Goal: Task Accomplishment & Management: Complete application form

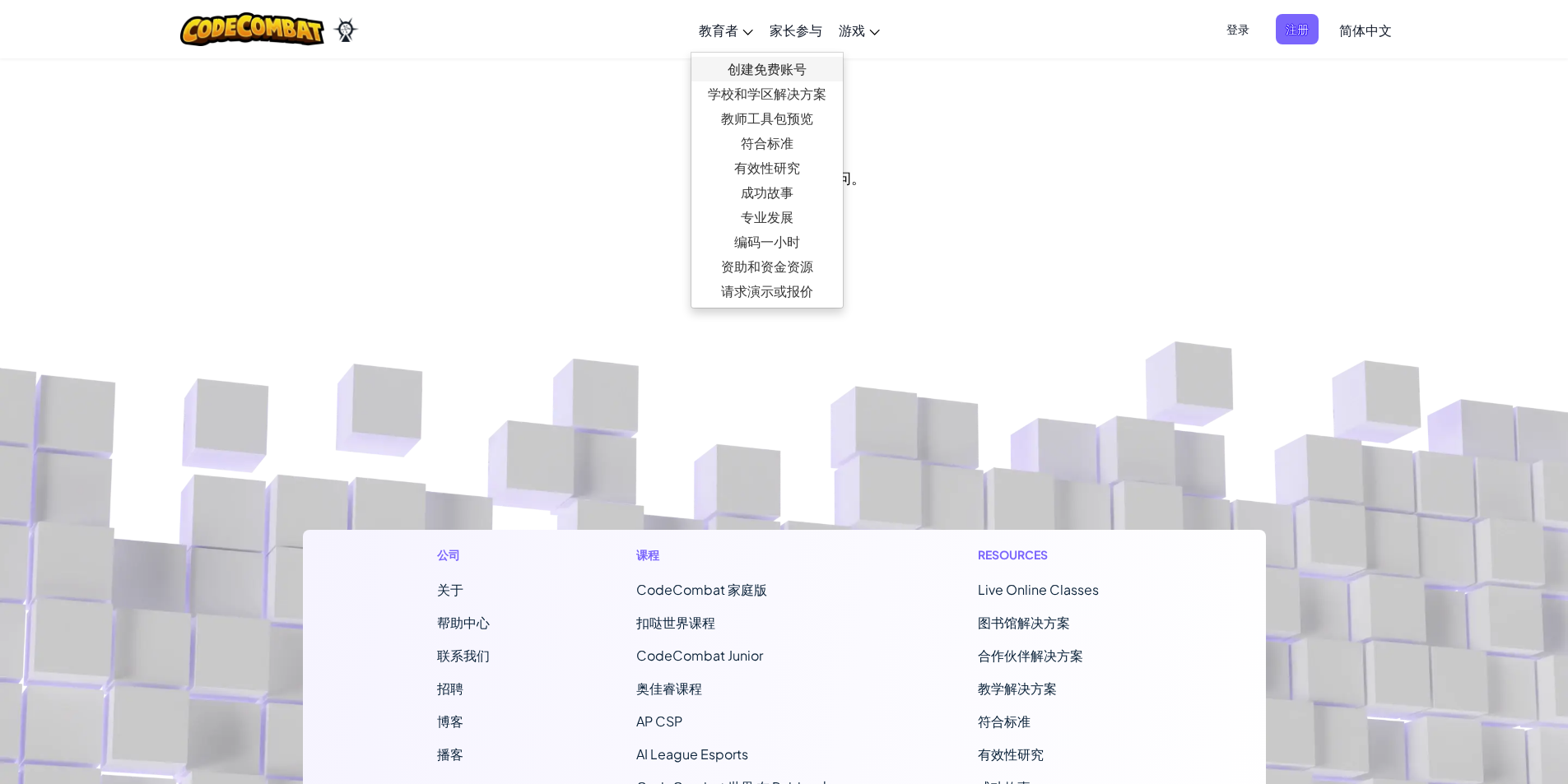
click at [744, 62] on link "创建免费账号" at bounding box center [767, 69] width 152 height 25
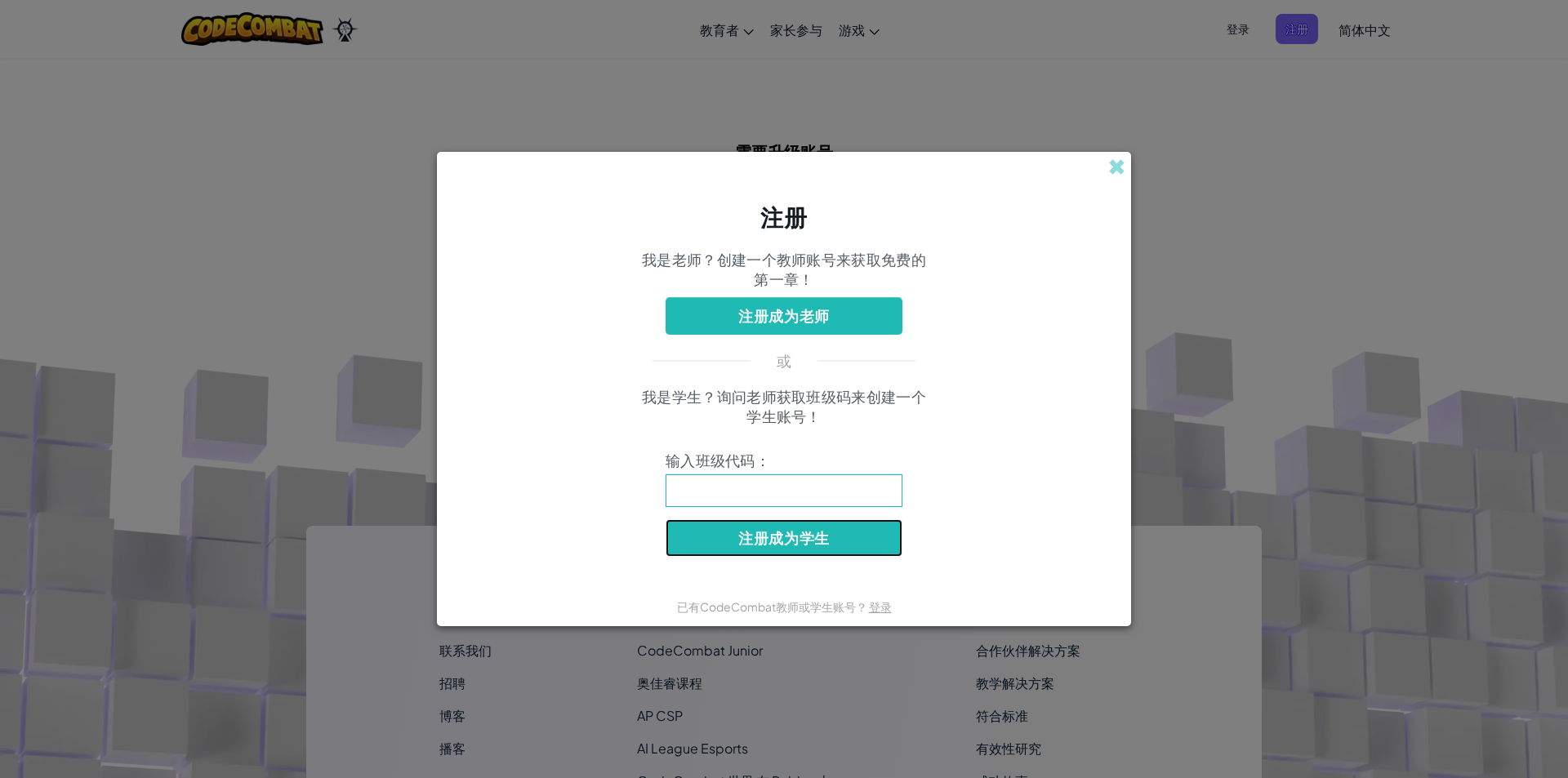
click at [823, 536] on button "注册成为学生" at bounding box center [784, 538] width 237 height 38
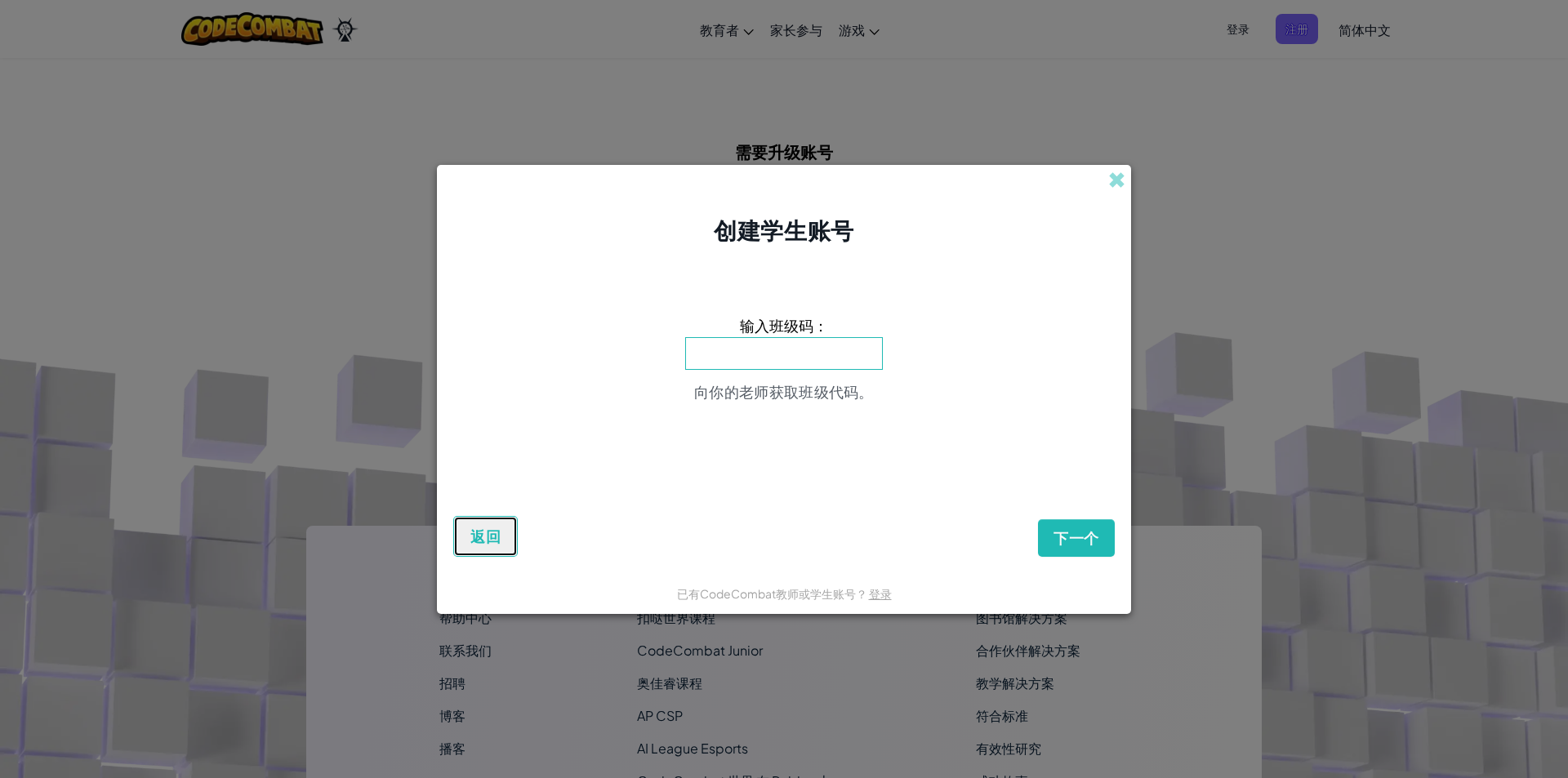
click at [496, 554] on button "返回" at bounding box center [486, 536] width 65 height 41
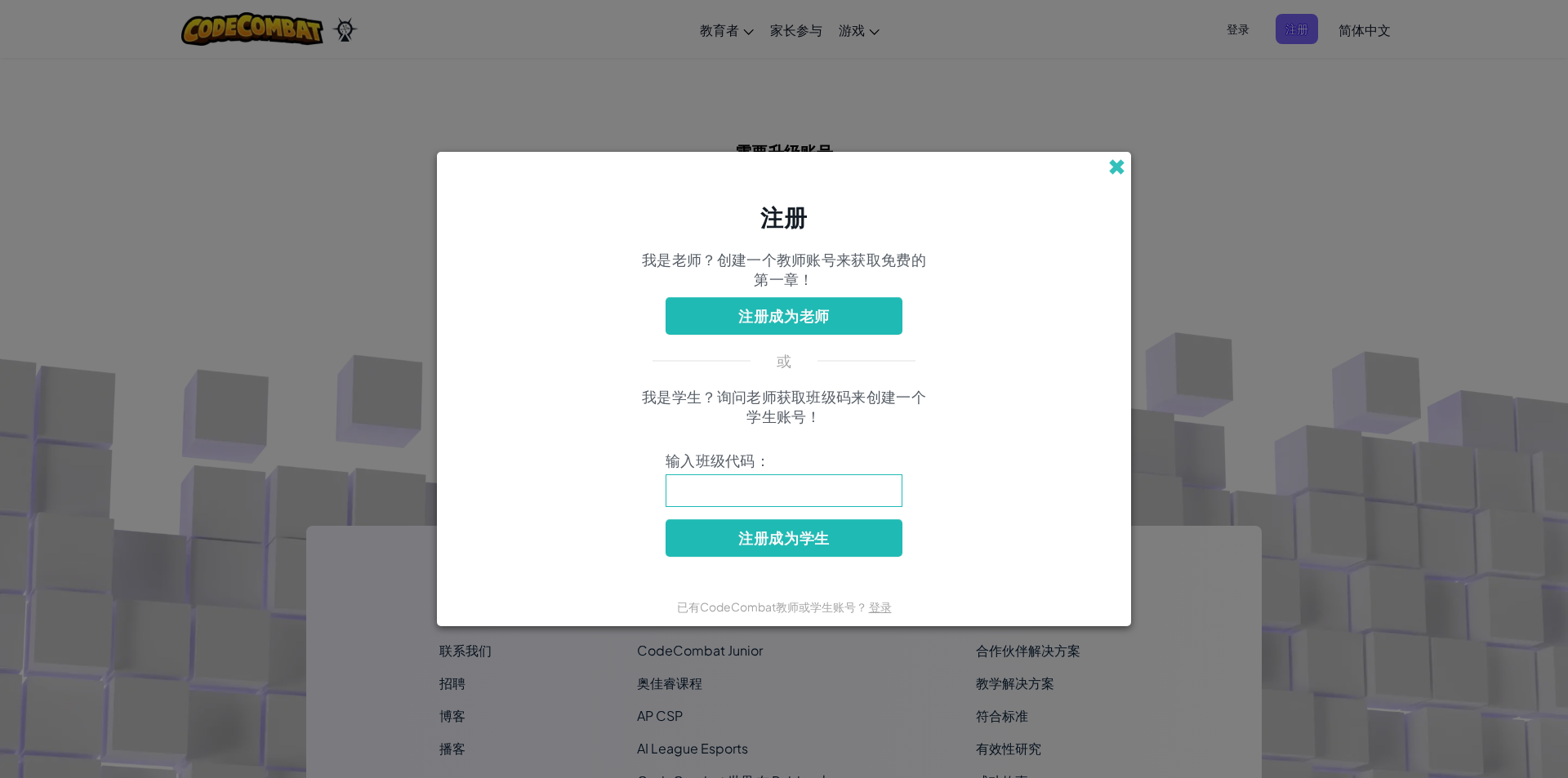
click at [1121, 162] on span at bounding box center [1116, 167] width 18 height 18
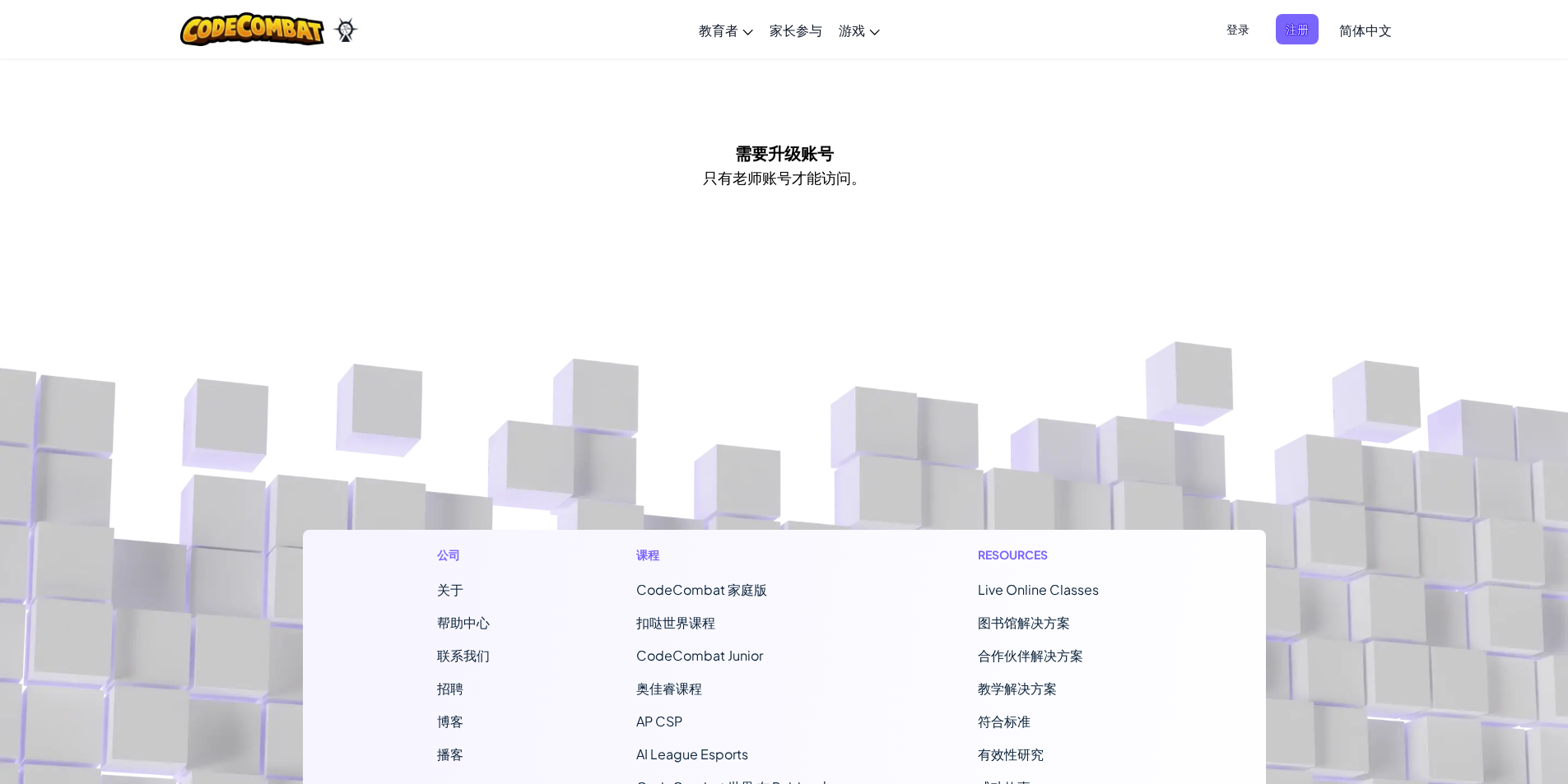
click at [1220, 32] on span "登录" at bounding box center [1237, 29] width 43 height 31
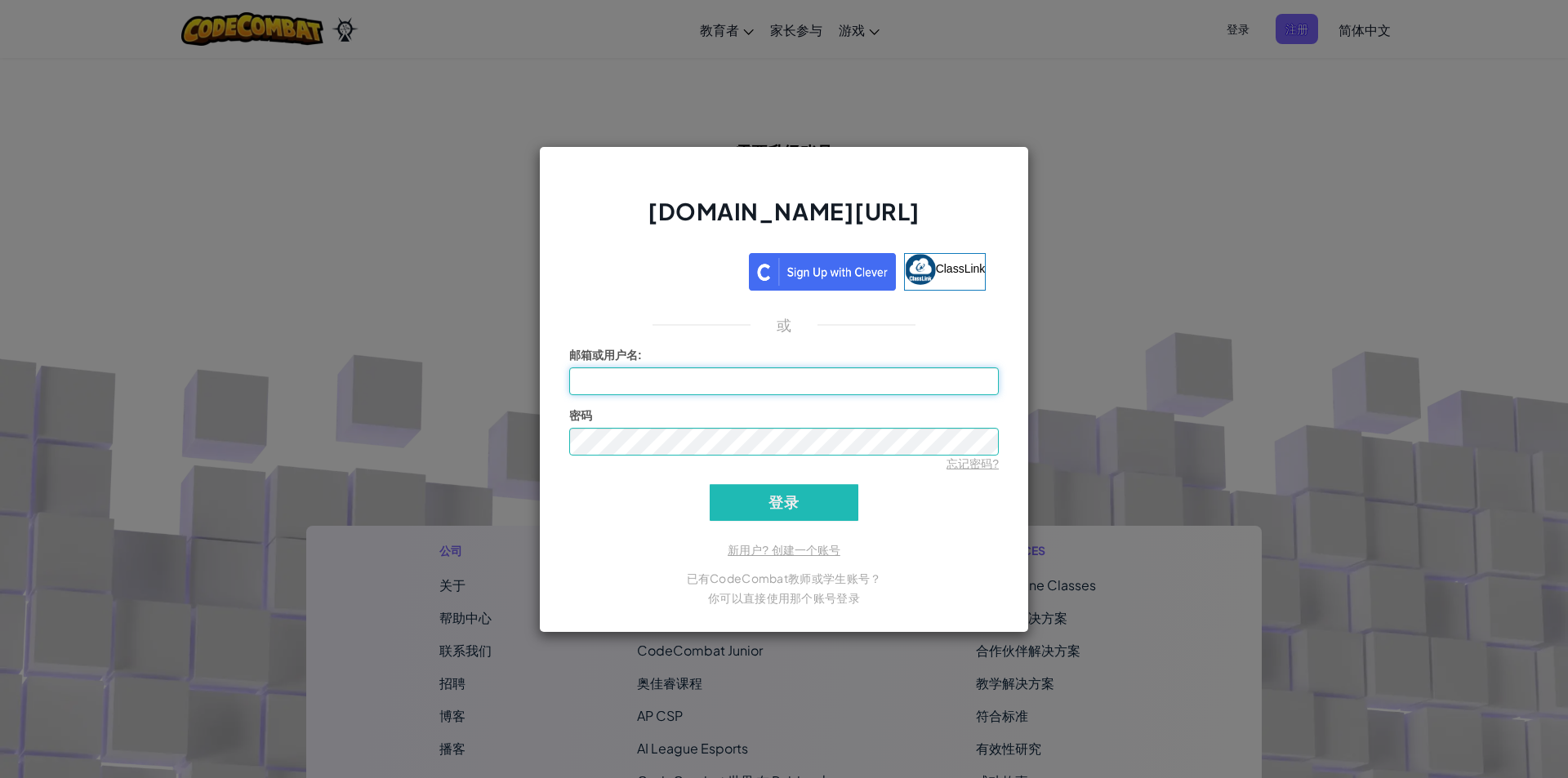
click at [771, 380] on input "邮箱或用户名 :" at bounding box center [783, 382] width 430 height 28
click at [730, 383] on input "邮箱或用户名 :" at bounding box center [783, 382] width 430 height 28
paste input "[EMAIL_ADDRESS][DOMAIN_NAME]"
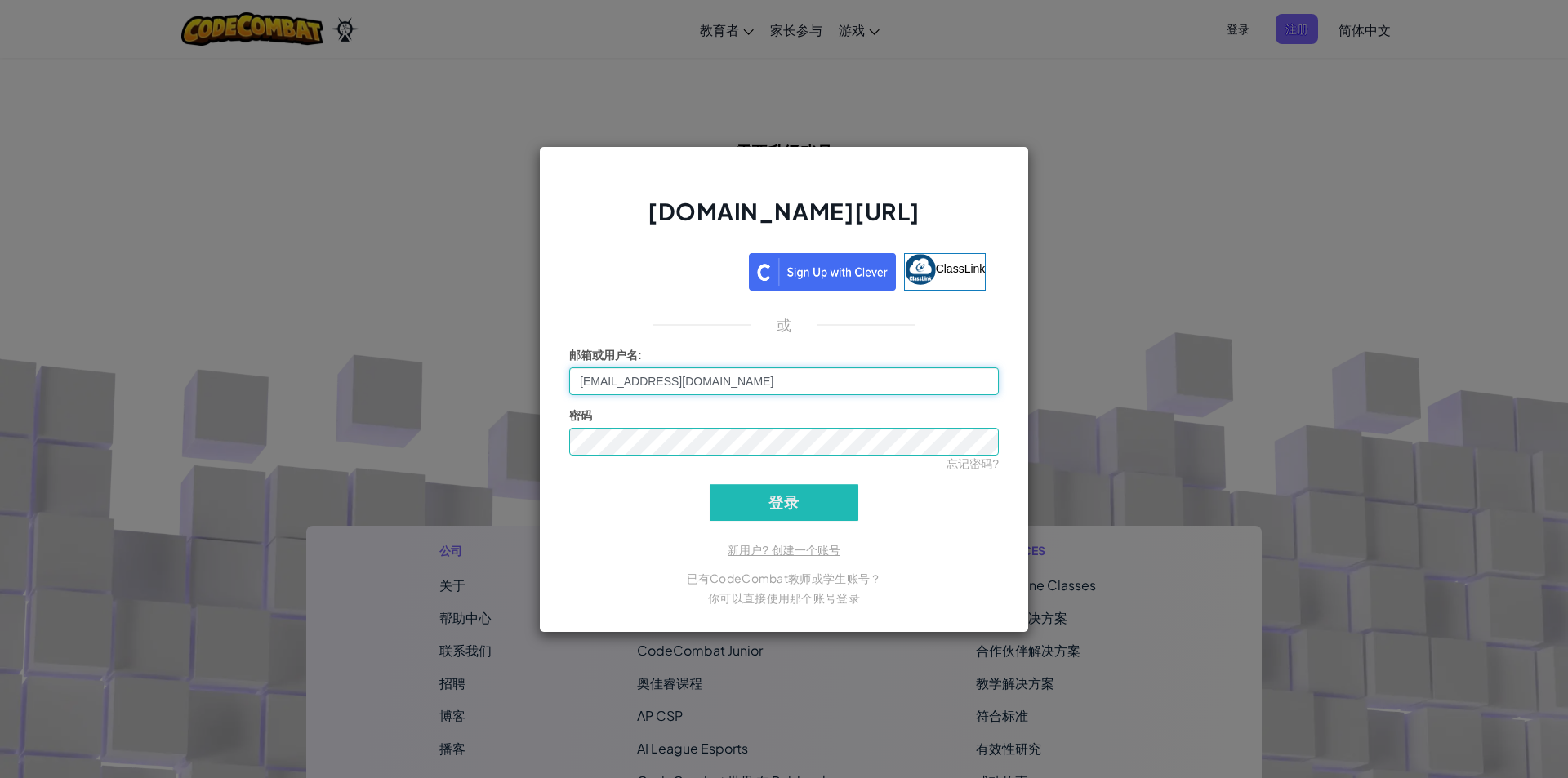
type input "[EMAIL_ADDRESS][DOMAIN_NAME]"
click at [792, 461] on div "忘记密码?" at bounding box center [783, 464] width 430 height 17
click at [792, 513] on input "登录" at bounding box center [784, 502] width 149 height 37
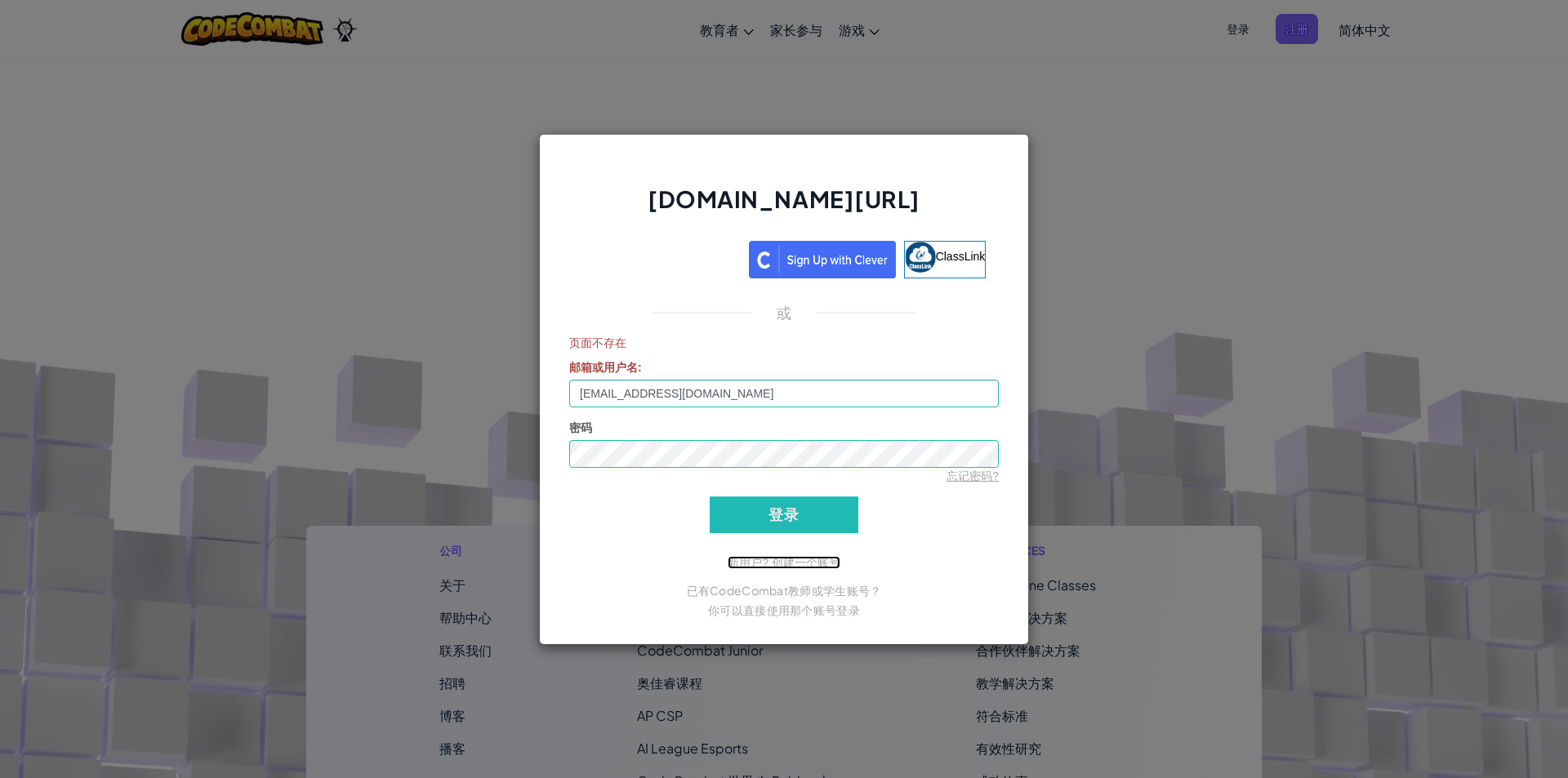
click at [771, 569] on link "新用户? 创建一个账号" at bounding box center [784, 563] width 113 height 13
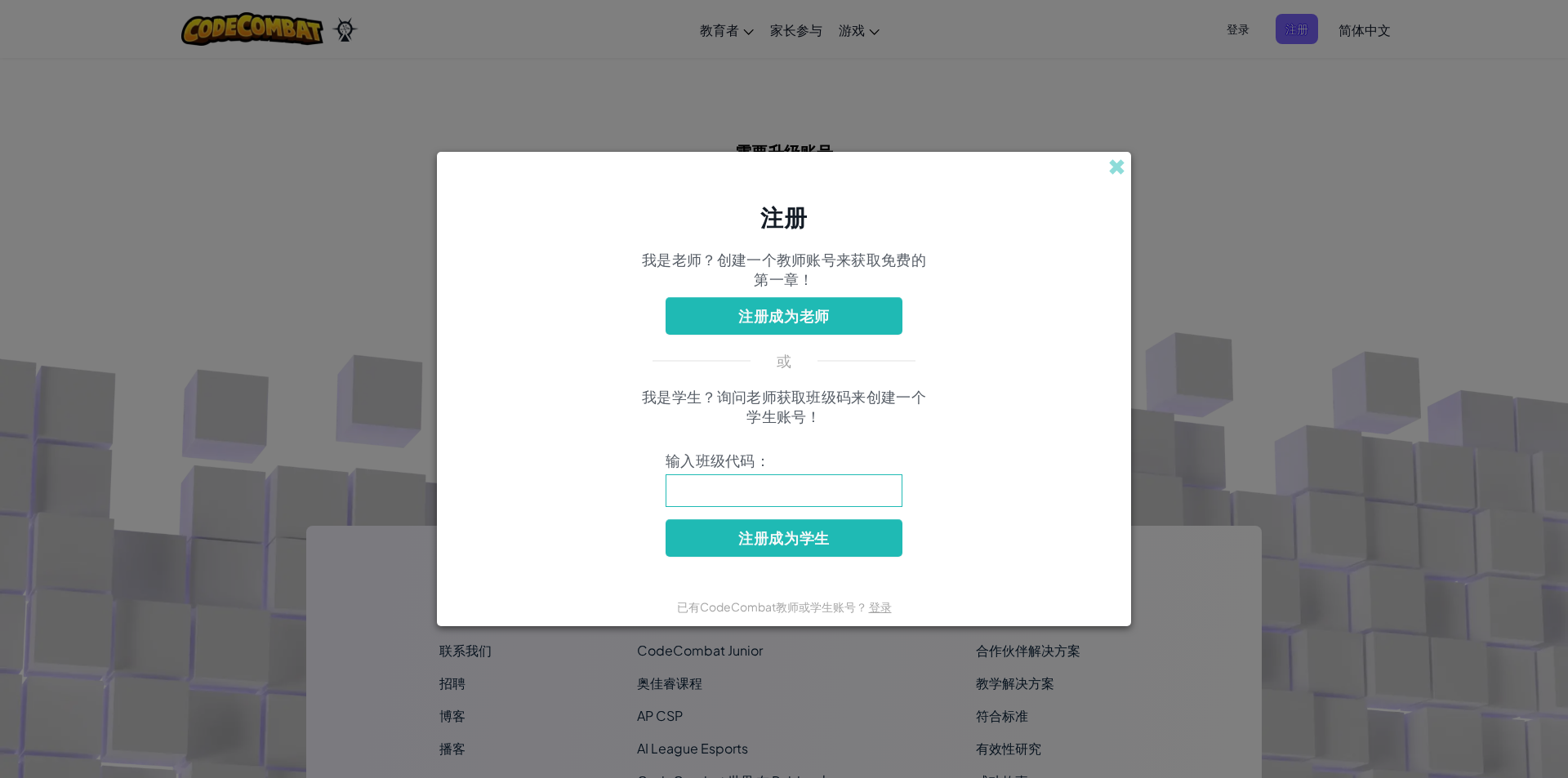
click at [704, 482] on input at bounding box center [784, 490] width 237 height 32
click at [1110, 158] on span at bounding box center [1116, 167] width 18 height 18
